Goal: Task Accomplishment & Management: Complete application form

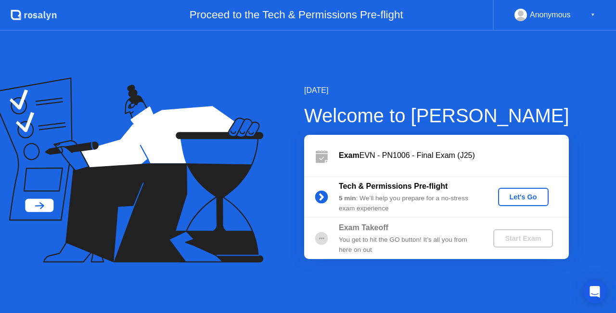
click at [532, 197] on div "Let's Go" at bounding box center [523, 197] width 43 height 8
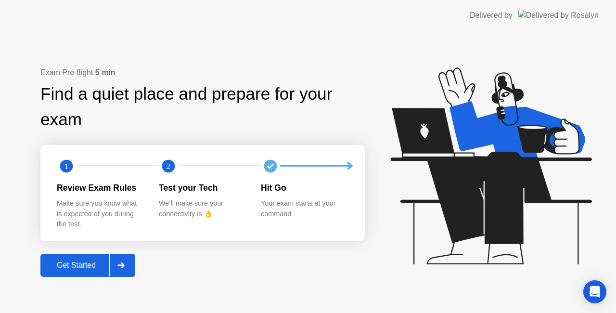
click at [91, 262] on div "Get Started" at bounding box center [76, 265] width 66 height 9
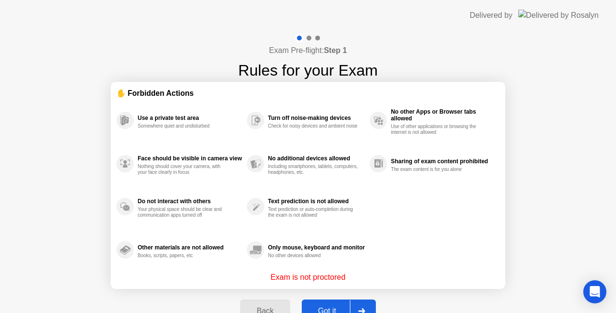
click at [320, 304] on button "Got it" at bounding box center [339, 310] width 74 height 23
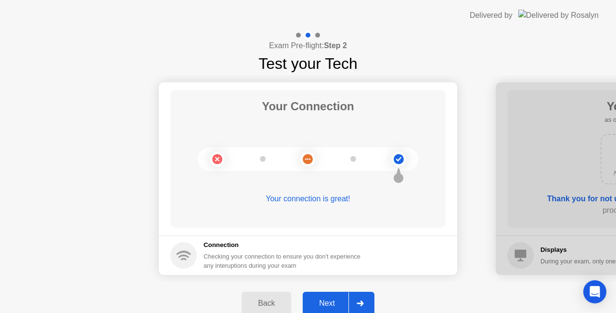
click at [320, 304] on div "Next" at bounding box center [326, 303] width 43 height 9
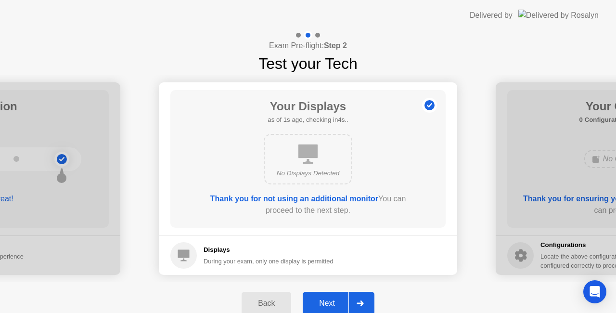
click at [320, 304] on div "Next" at bounding box center [326, 303] width 43 height 9
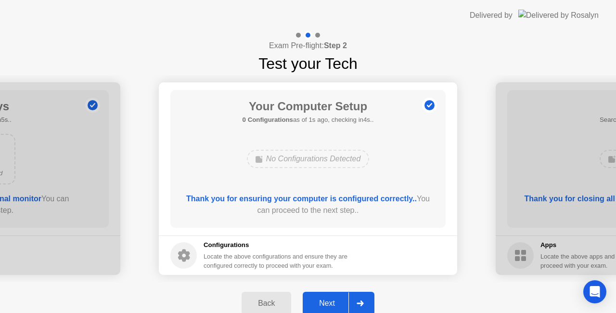
click at [320, 304] on div "Next" at bounding box center [326, 303] width 43 height 9
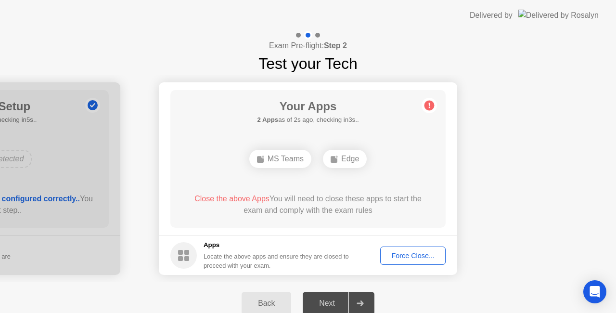
click at [408, 254] on div "Force Close..." at bounding box center [412, 256] width 59 height 8
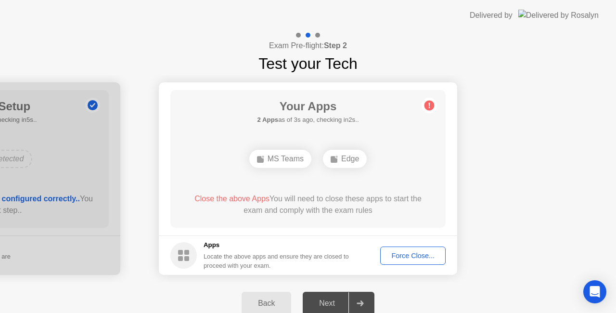
click at [397, 252] on div "Force Close..." at bounding box center [412, 256] width 59 height 8
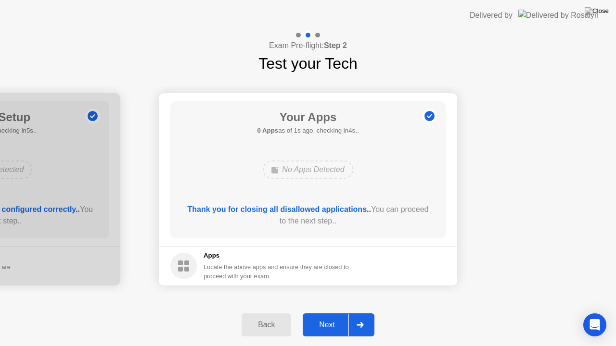
click at [319, 312] on div "Next" at bounding box center [326, 325] width 43 height 9
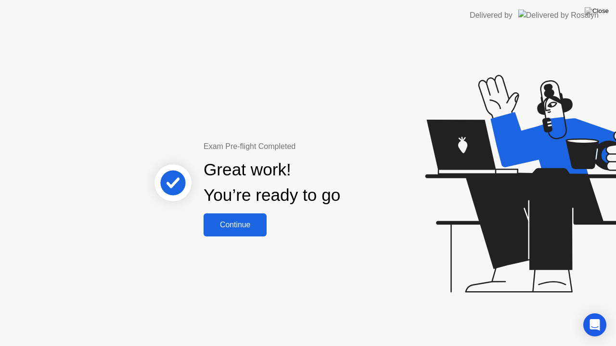
click at [234, 225] on div "Continue" at bounding box center [234, 225] width 57 height 9
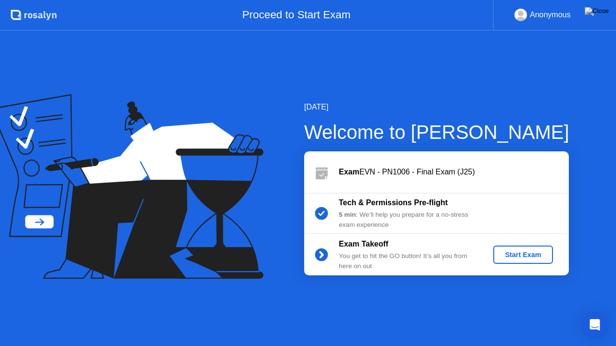
click at [517, 261] on button "Start Exam" at bounding box center [522, 255] width 59 height 18
